Goal: Information Seeking & Learning: Understand process/instructions

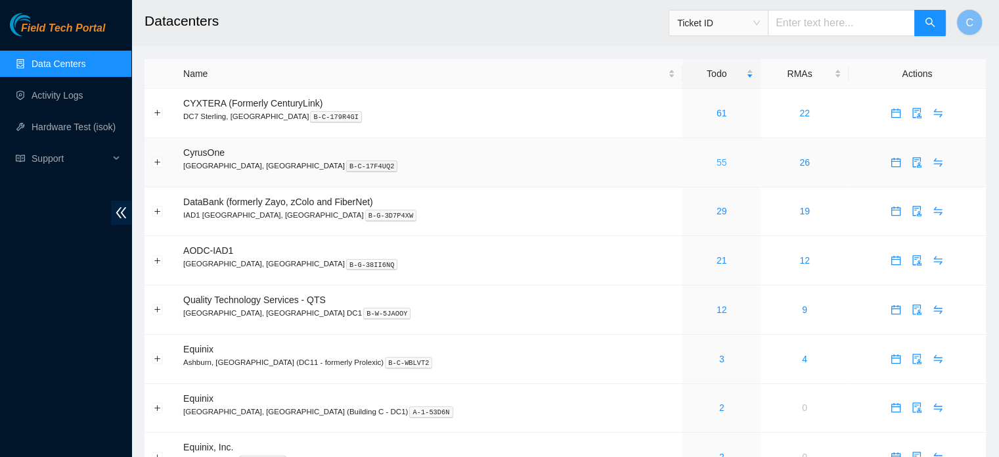
click at [717, 162] on link "55" at bounding box center [722, 162] width 11 height 11
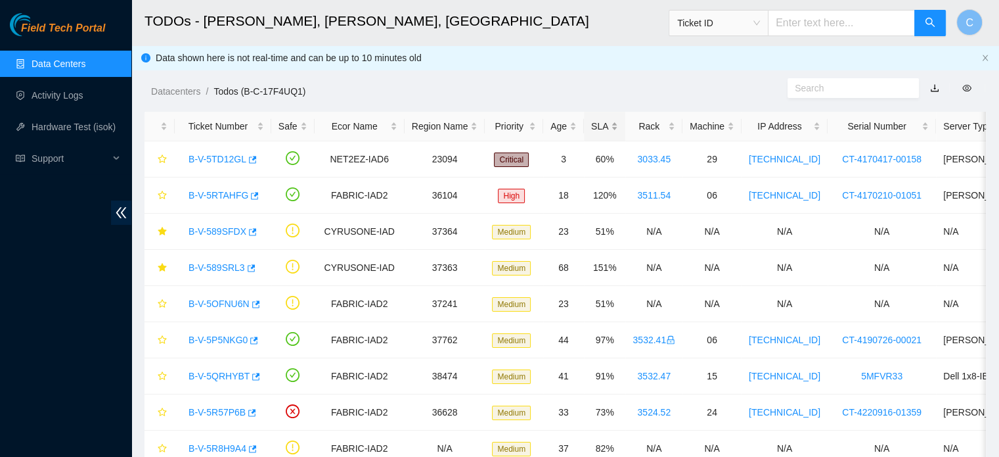
click at [596, 133] on div "SLA" at bounding box center [604, 126] width 27 height 14
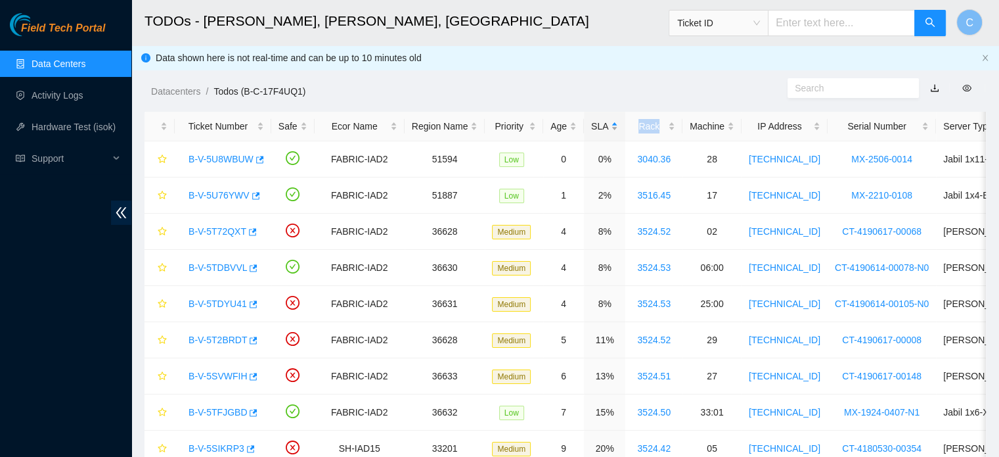
click at [596, 133] on div "SLA" at bounding box center [604, 126] width 27 height 14
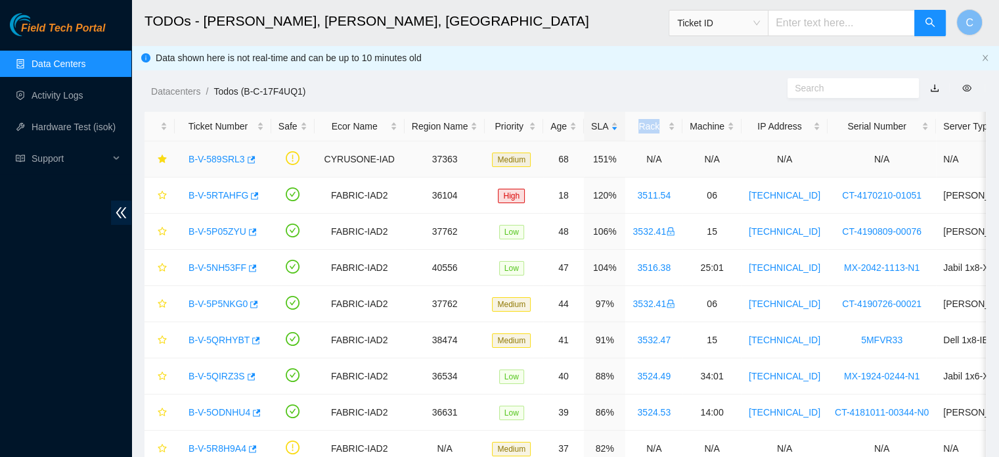
click at [208, 165] on div "B-V-589SRL3" at bounding box center [223, 158] width 82 height 21
click at [214, 158] on link "B-V-589SRL3" at bounding box center [217, 159] width 56 height 11
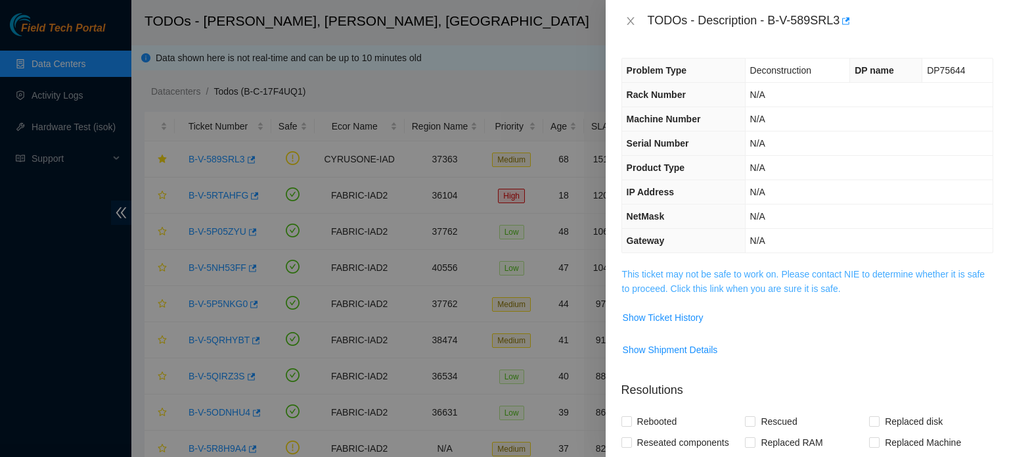
click at [769, 273] on link "This ticket may not be safe to work on. Please contact NIE to determine whether…" at bounding box center [803, 281] width 363 height 25
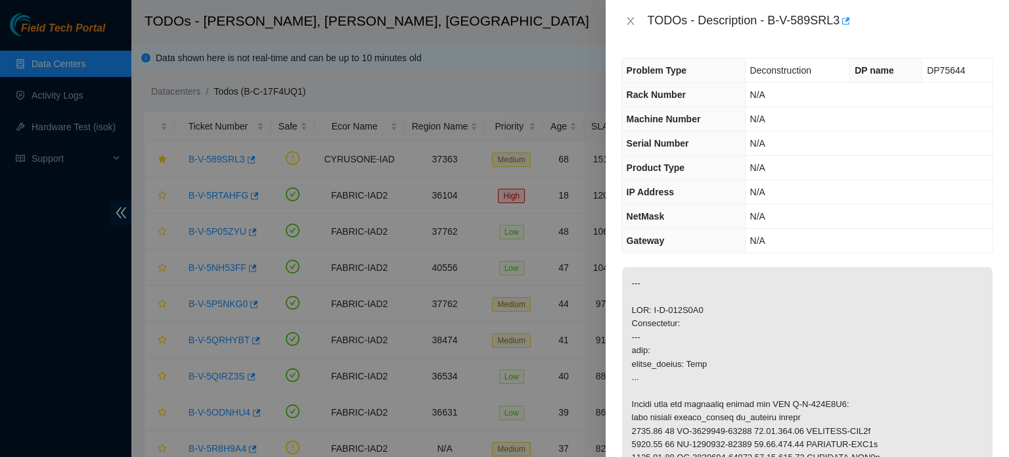
click at [630, 18] on icon "close" at bounding box center [630, 21] width 11 height 11
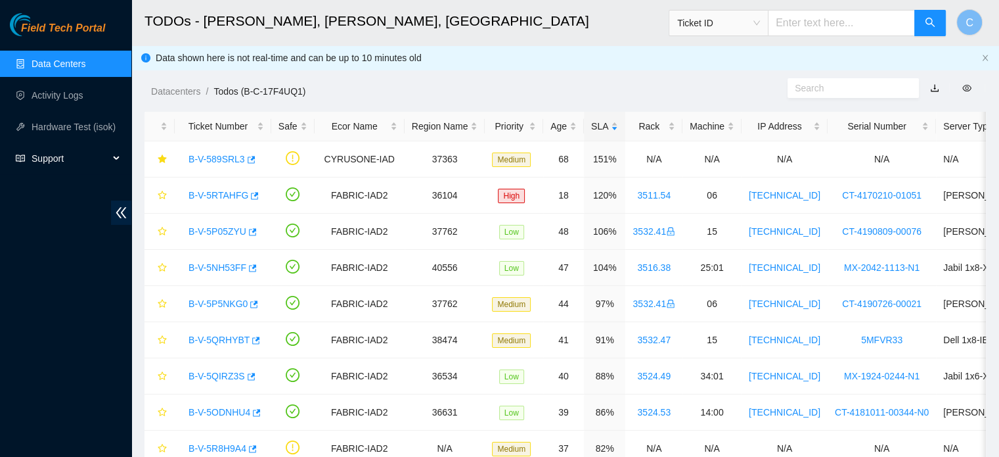
click at [102, 150] on span "Support" at bounding box center [71, 158] width 78 height 26
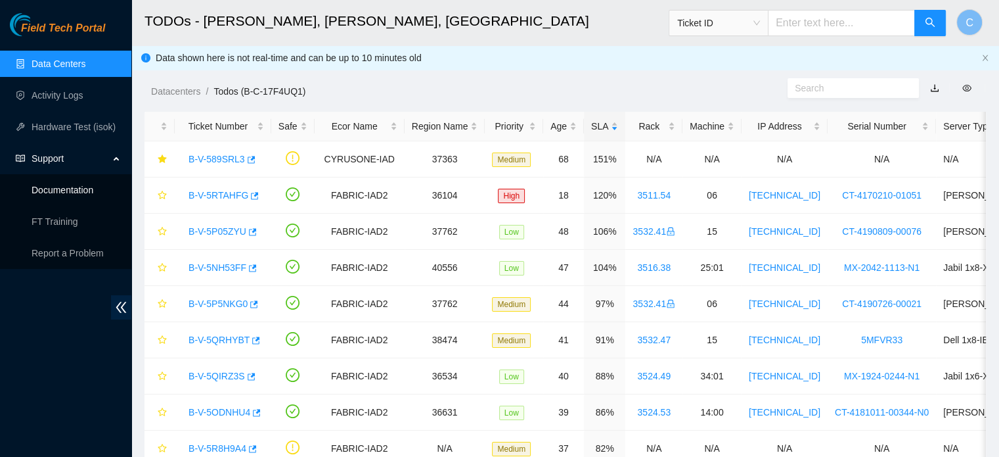
click at [91, 195] on link "Documentation" at bounding box center [63, 190] width 62 height 11
